Goal: Book appointment/travel/reservation

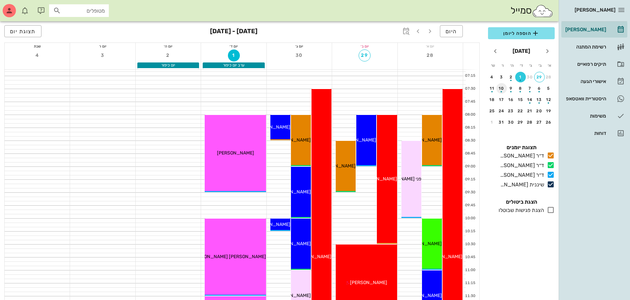
scroll to position [166, 0]
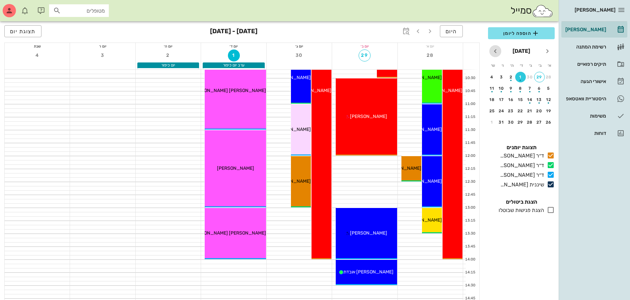
click at [494, 52] on icon "חודש הבא" at bounding box center [495, 51] width 8 height 8
click at [538, 88] on div "3" at bounding box center [539, 88] width 11 height 5
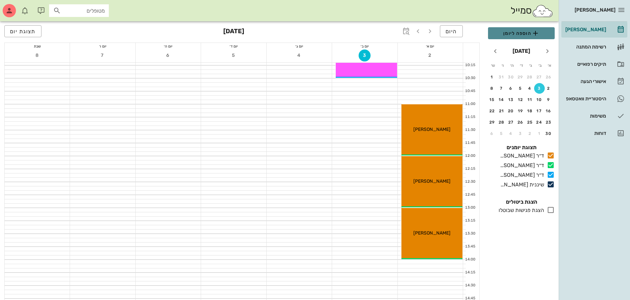
click at [519, 33] on span "הוספה ליומן" at bounding box center [521, 33] width 56 height 8
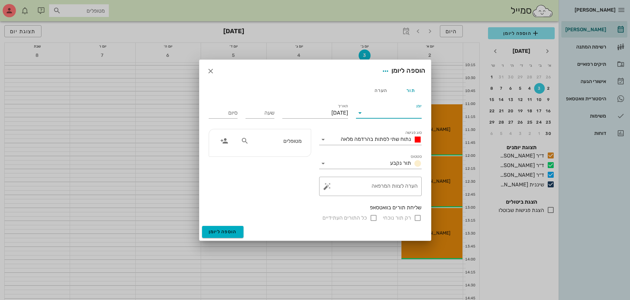
click at [392, 109] on input "יומן" at bounding box center [393, 112] width 56 height 11
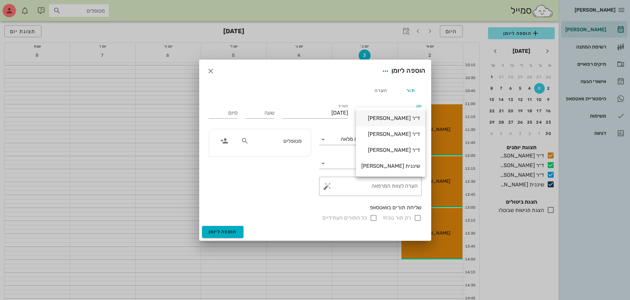
click at [400, 113] on div "ד״ר [PERSON_NAME]" at bounding box center [390, 118] width 59 height 14
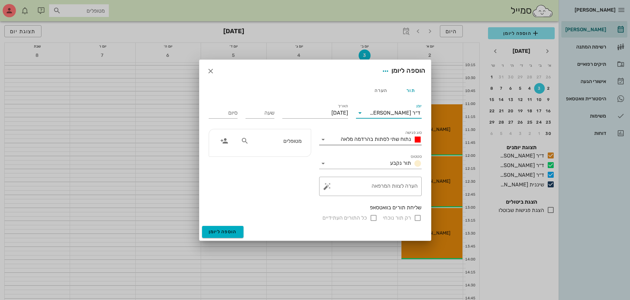
click at [396, 137] on span "נתוח שתי לסתות בהרדמה מלאה" at bounding box center [376, 139] width 70 height 6
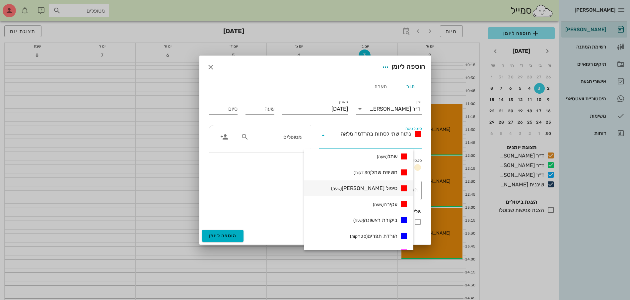
scroll to position [41, 0]
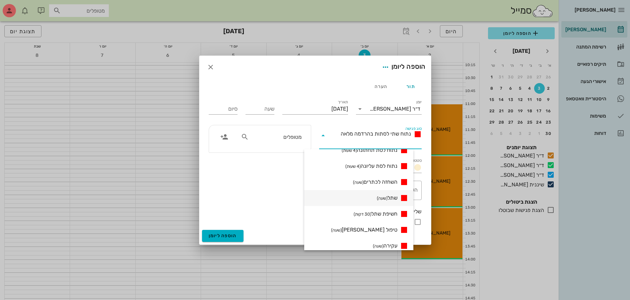
click at [387, 197] on small "(שעה)" at bounding box center [382, 197] width 11 height 5
type input "01:00"
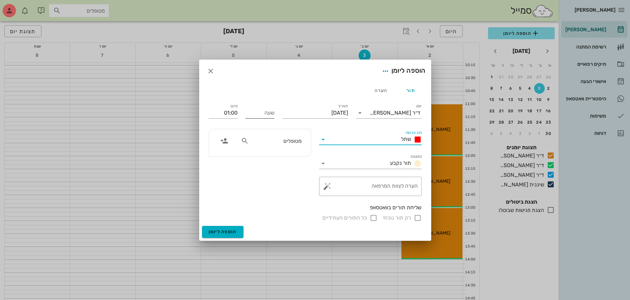
click at [268, 115] on input "שעה" at bounding box center [260, 112] width 29 height 11
type input "08:00"
click at [226, 114] on input "09:00" at bounding box center [223, 112] width 29 height 11
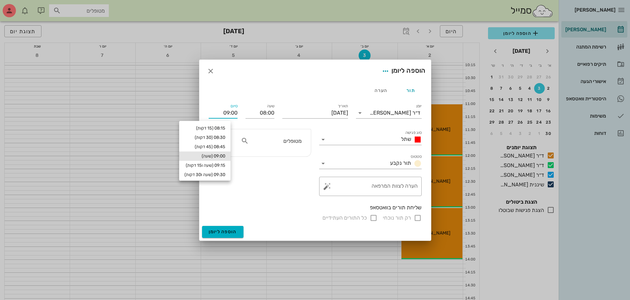
scroll to position [17, 0]
click at [225, 175] on div "10:00 (2 שעות)" at bounding box center [204, 175] width 41 height 5
type input "10:00"
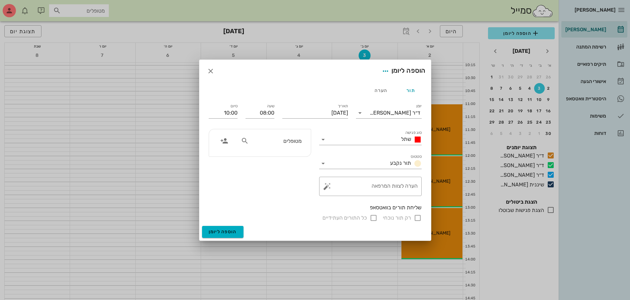
click at [277, 145] on div "מטופלים" at bounding box center [271, 140] width 68 height 13
type input "[PERSON_NAME]"
click at [293, 160] on div "0549380336" at bounding box center [278, 161] width 73 height 5
click at [418, 218] on input "רק תור נוכחי" at bounding box center [418, 218] width 8 height 8
checkbox input "false"
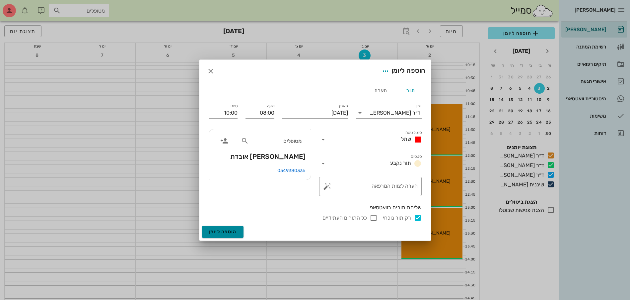
click at [213, 237] on button "הוספה ליומן" at bounding box center [222, 232] width 41 height 12
